Goal: Task Accomplishment & Management: Complete application form

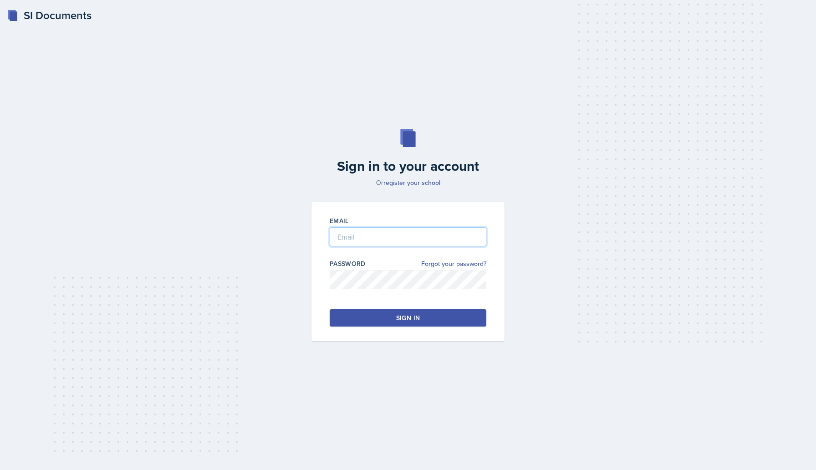
type input "[EMAIL_ADDRESS][DOMAIN_NAME]"
click at [410, 315] on div "Sign in" at bounding box center [408, 317] width 24 height 9
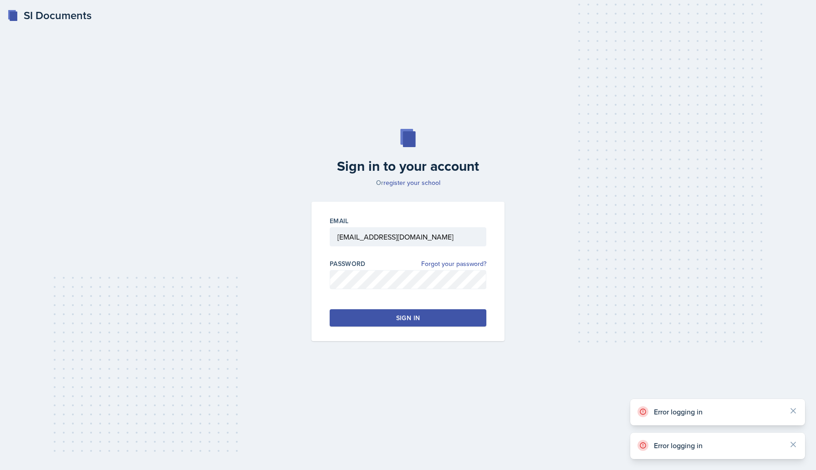
click at [410, 315] on div "Sign in" at bounding box center [408, 317] width 24 height 9
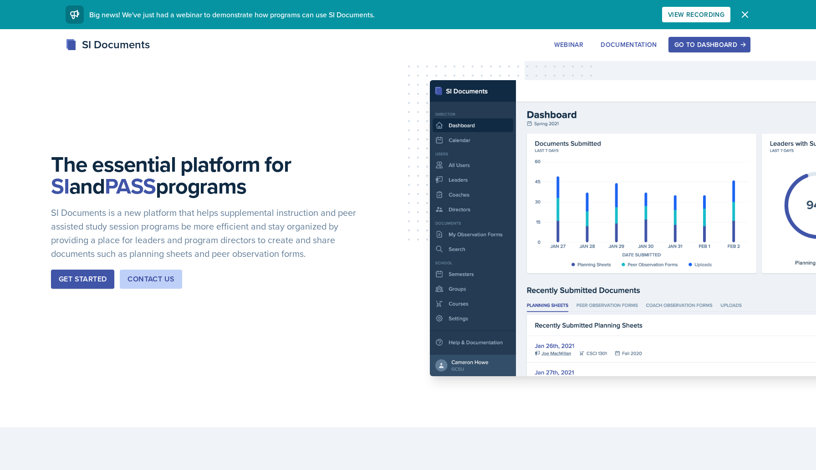
click at [720, 45] on div "Go to Dashboard" at bounding box center [709, 44] width 70 height 7
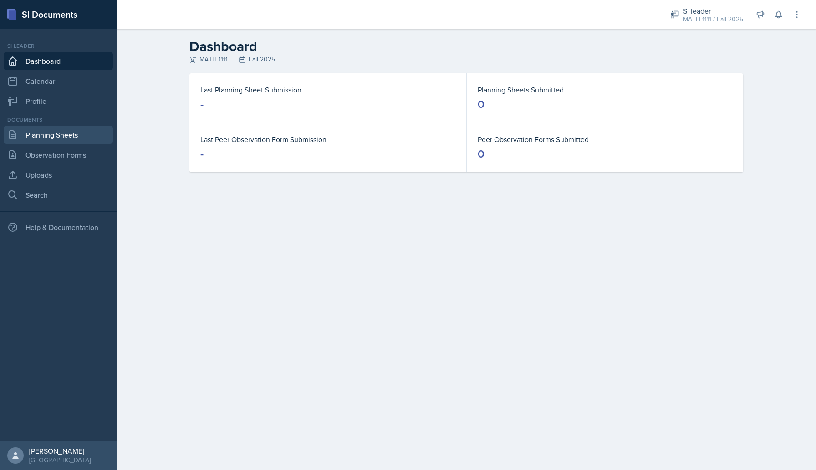
click at [55, 132] on link "Planning Sheets" at bounding box center [58, 135] width 109 height 18
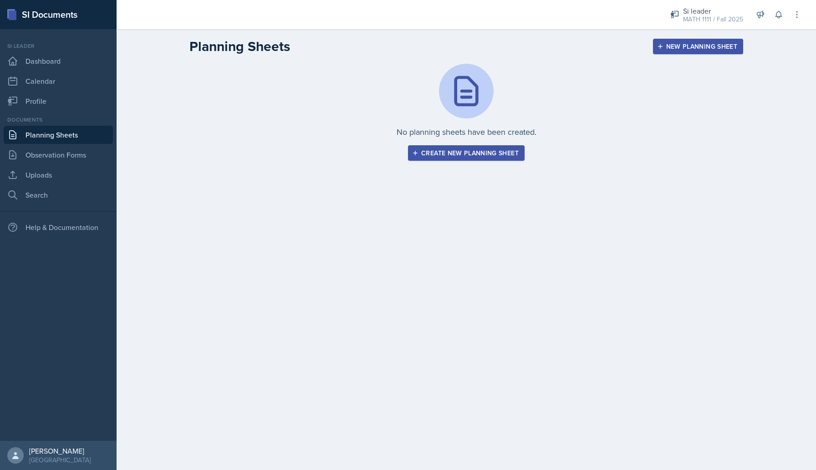
click at [490, 154] on div "Create new planning sheet" at bounding box center [466, 152] width 105 height 7
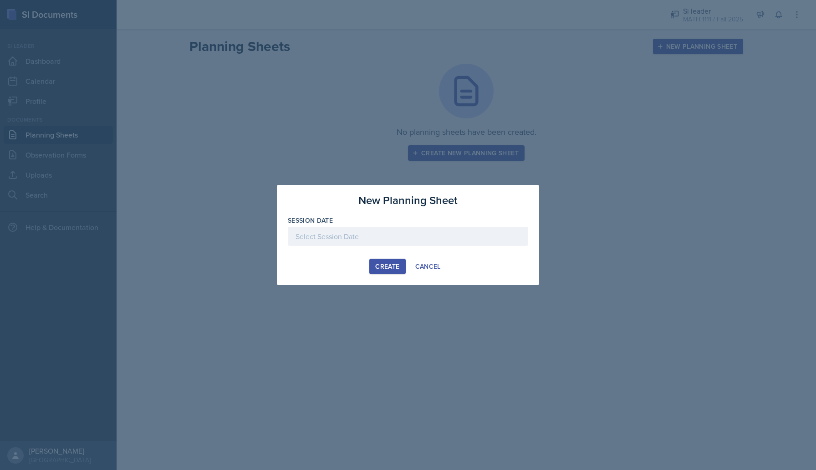
click at [402, 238] on div at bounding box center [408, 236] width 240 height 19
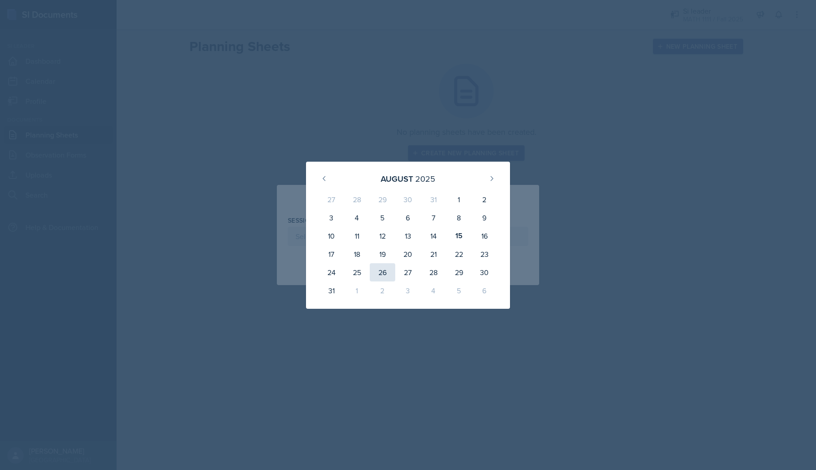
click at [384, 269] on div "26" at bounding box center [383, 272] width 26 height 18
type input "August 26th, 2025"
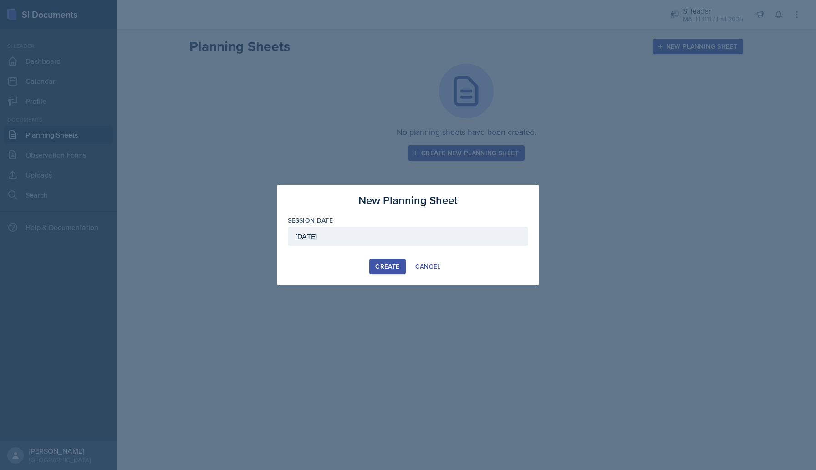
click at [387, 269] on div "Create" at bounding box center [387, 266] width 24 height 7
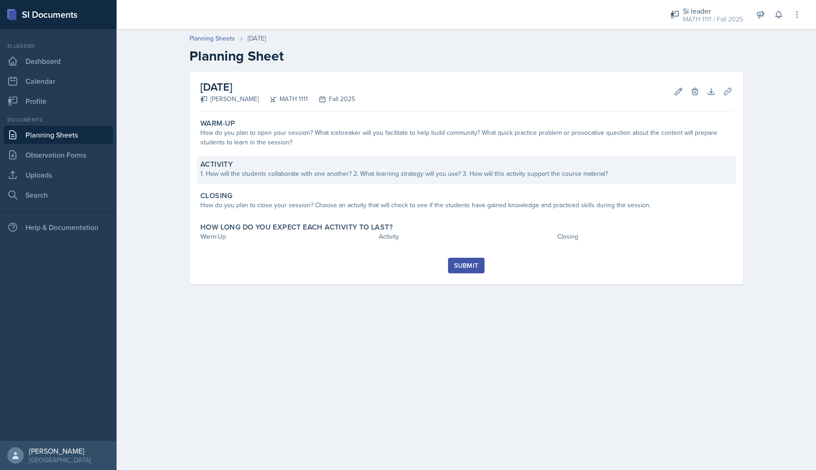
click at [455, 173] on div "1. How will the students collaborate with one another? 2. What learning strateg…" at bounding box center [466, 174] width 532 height 10
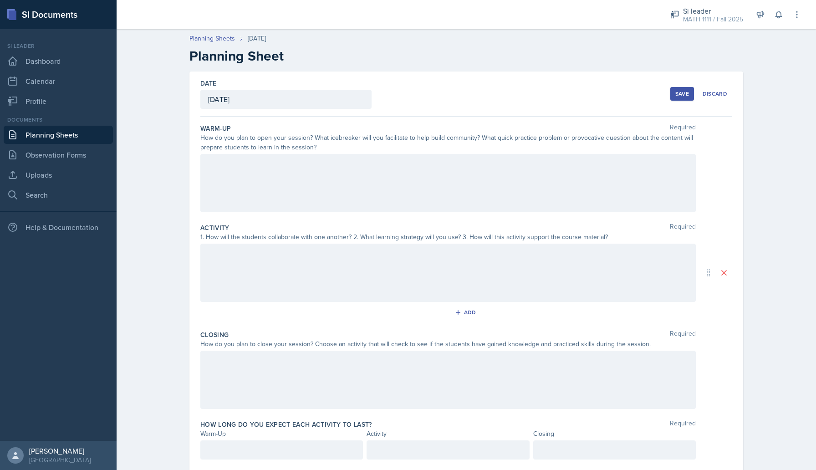
click at [443, 251] on div at bounding box center [447, 273] width 495 height 58
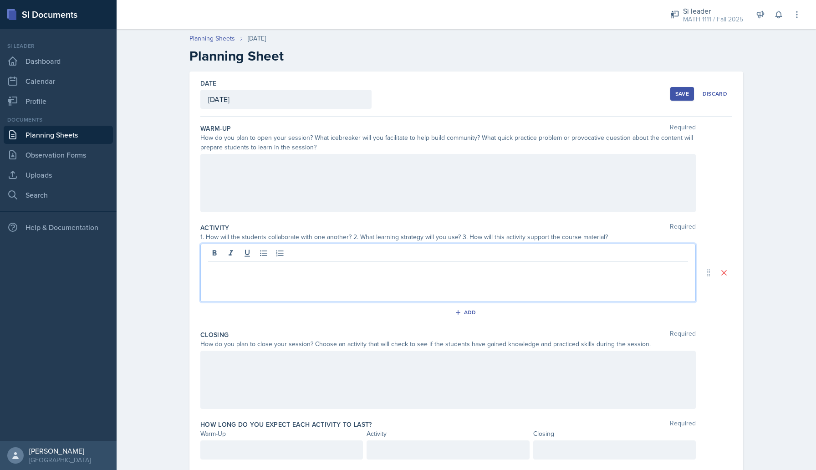
scroll to position [26, 0]
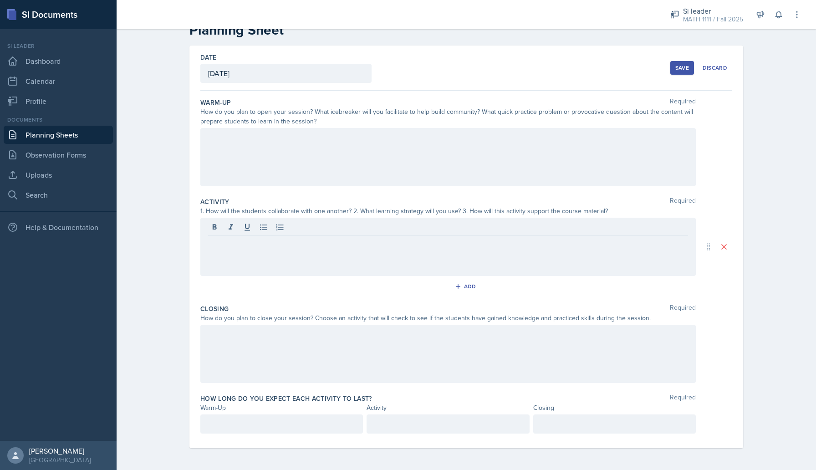
click at [424, 322] on div "How do you plan to close your session? Choose an activity that will check to se…" at bounding box center [447, 318] width 495 height 10
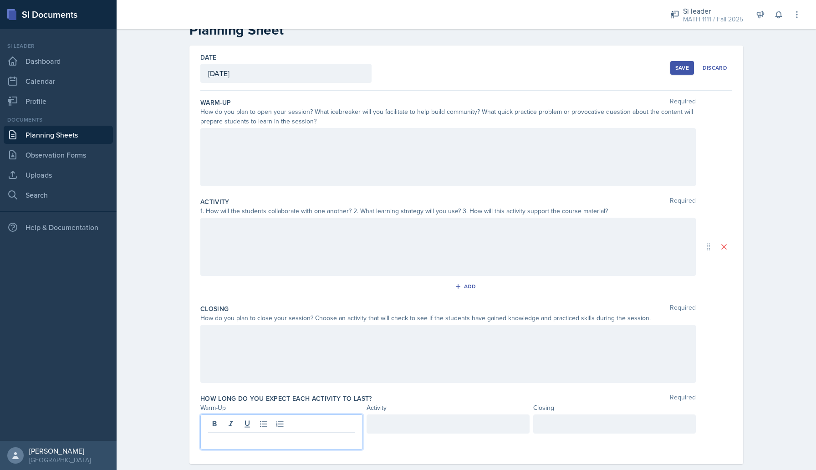
click at [333, 424] on div at bounding box center [281, 431] width 163 height 35
click at [422, 429] on div at bounding box center [448, 423] width 163 height 19
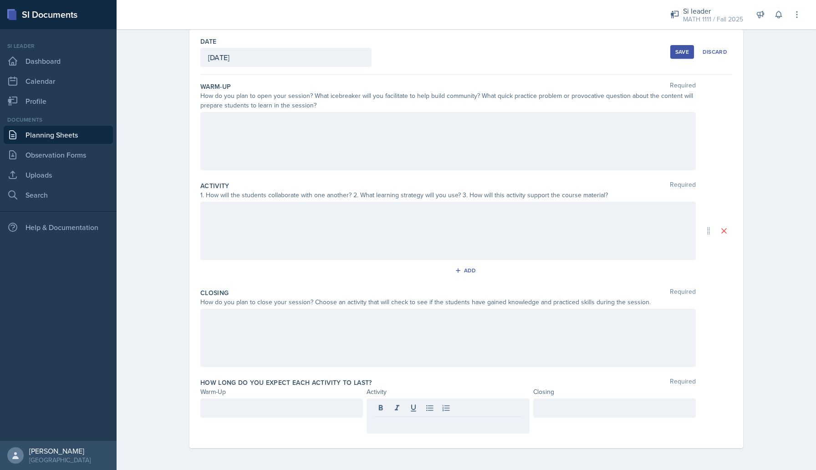
click at [421, 350] on div at bounding box center [447, 338] width 495 height 58
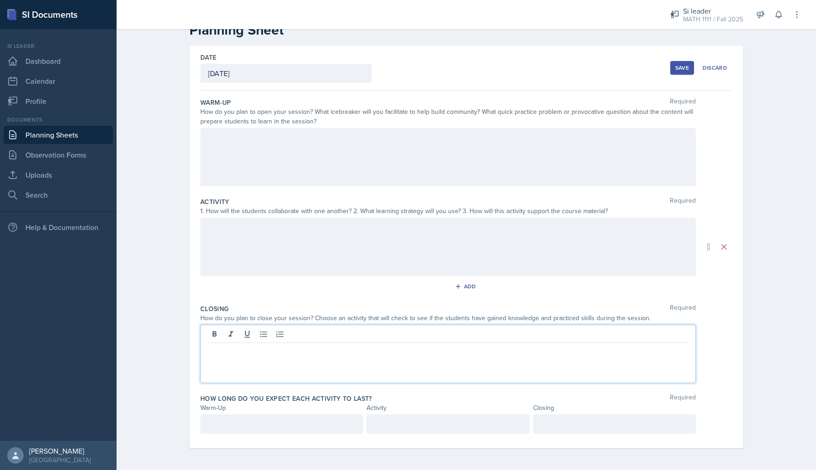
click at [408, 251] on div at bounding box center [447, 247] width 495 height 58
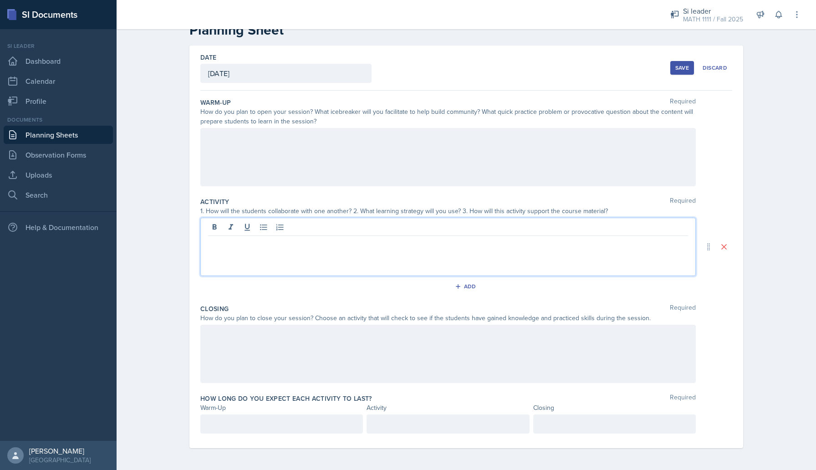
click at [383, 143] on div at bounding box center [447, 157] width 495 height 58
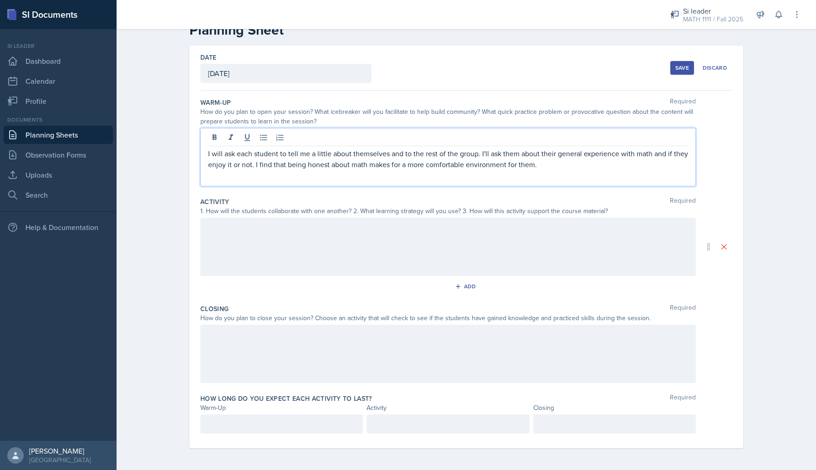
click at [534, 168] on p "I will ask each student to tell me a little about themselves and to the rest of…" at bounding box center [448, 159] width 480 height 22
click at [536, 168] on p "I will ask each student to tell me a little about themselves and to the rest of…" at bounding box center [448, 159] width 480 height 22
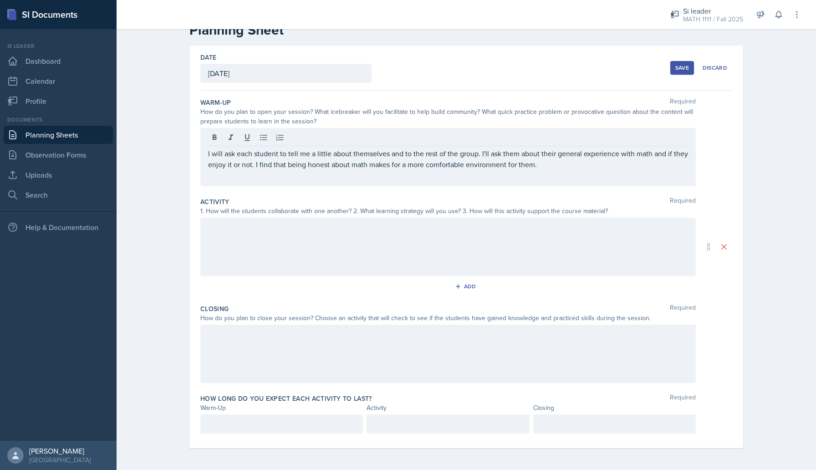
click at [492, 233] on div at bounding box center [447, 247] width 495 height 58
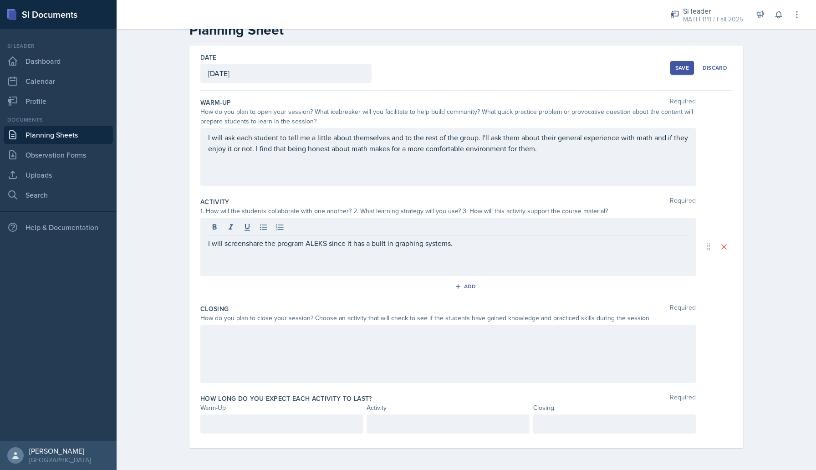
click at [570, 351] on div at bounding box center [447, 354] width 495 height 58
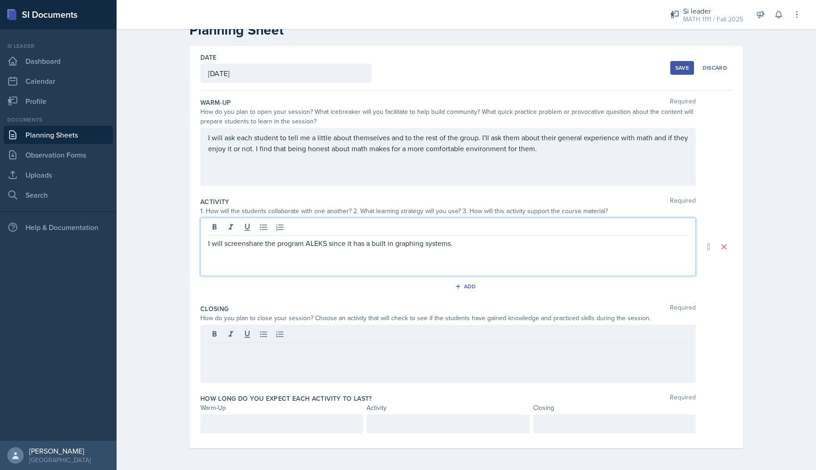
click at [529, 229] on div "I will screenshare the program ALEKS since it has a built in graphing systems." at bounding box center [447, 247] width 495 height 58
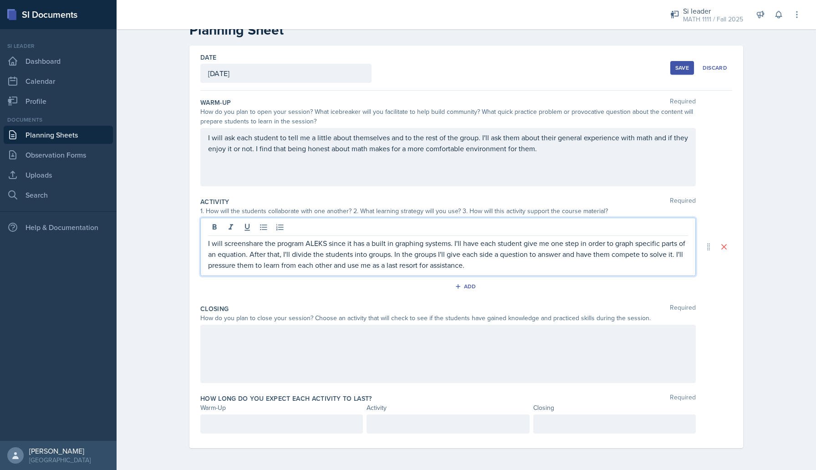
click at [456, 368] on div at bounding box center [447, 354] width 495 height 58
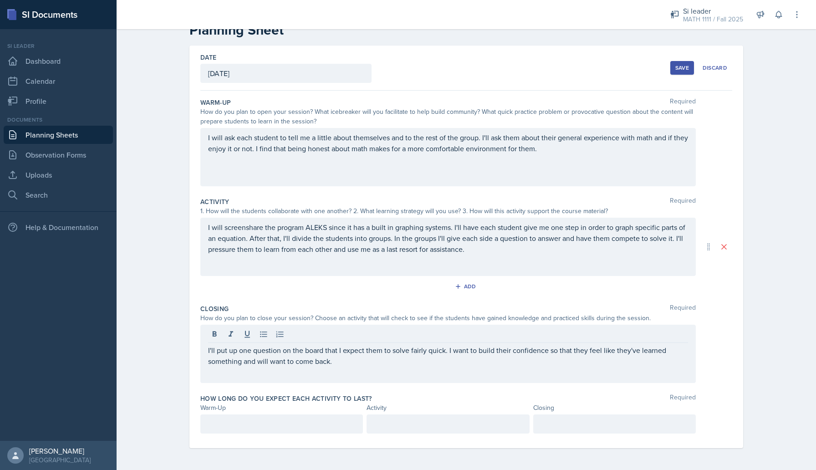
click at [807, 319] on div "Planning Sheets Aug 26th, 2025 Planning Sheet Date August 26th, 2025 August 202…" at bounding box center [466, 234] width 699 height 471
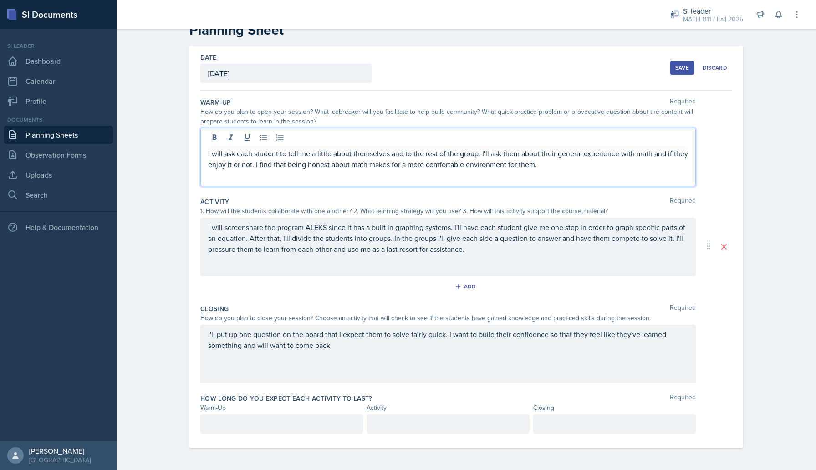
click at [620, 153] on p "I will ask each student to tell me a little about themselves and to the rest of…" at bounding box center [448, 159] width 480 height 22
click at [577, 169] on p "I will ask each student to tell me a little about themselves and to the rest of…" at bounding box center [448, 159] width 480 height 22
click at [720, 130] on div "I will ask each student to tell me a little about themselves and to the rest of…" at bounding box center [466, 157] width 532 height 58
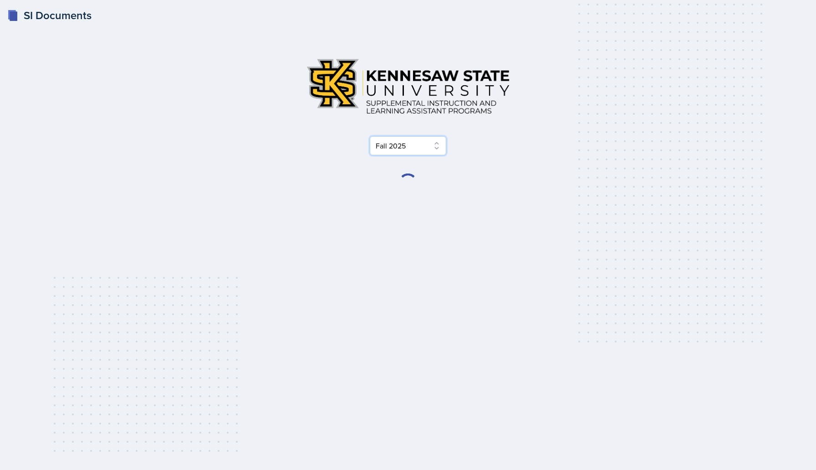
click at [419, 152] on select "Select Semester Fall 2025 Summer 2025 Spring 2025 Fall 2024 Summer 2024 Spring …" at bounding box center [408, 145] width 77 height 19
select select "e2039551-f485-4c1b-a525-5b9893bb04c4"
click at [416, 150] on select "Select Semester Fall 2025 Summer 2025 Spring 2025 Fall 2024 Summer 2024 Spring …" at bounding box center [408, 145] width 77 height 19
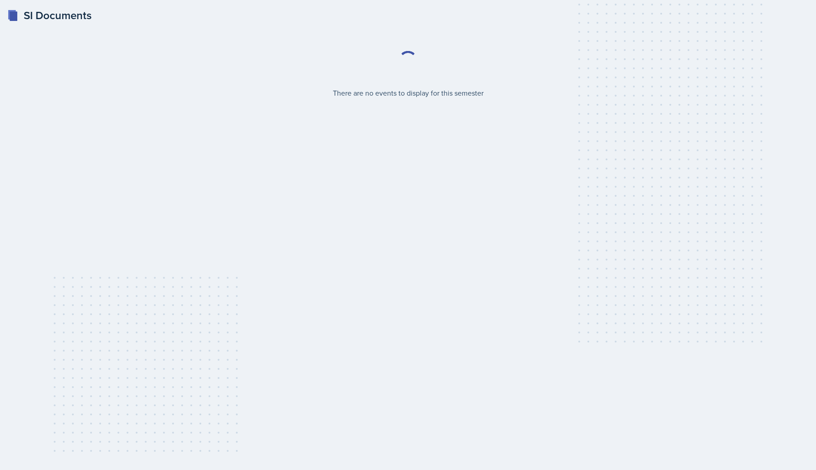
select select "2bed604d-1099-4043-b1bc-2365e8740244"
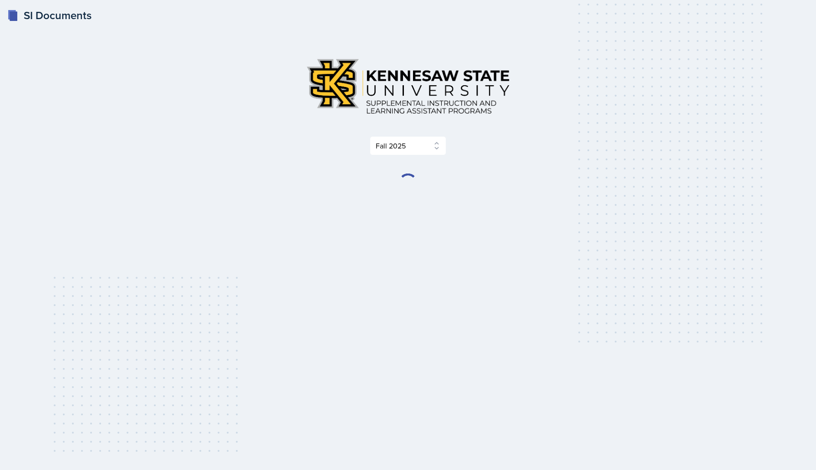
click at [400, 193] on div "Select Semester Fall 2025 Summer 2025 Spring 2025 Fall 2024 Summer 2024 Spring …" at bounding box center [408, 235] width 466 height 426
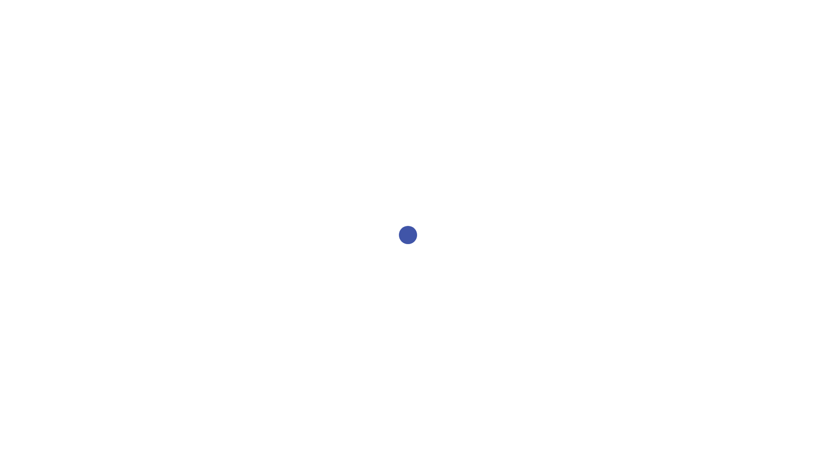
select select "2bed604d-1099-4043-b1bc-2365e8740244"
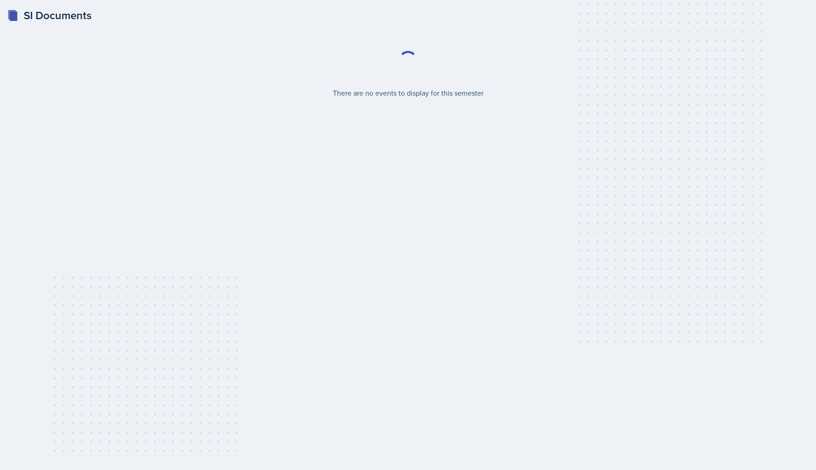
select select "2bed604d-1099-4043-b1bc-2365e8740244"
